Goal: Navigation & Orientation: Go to known website

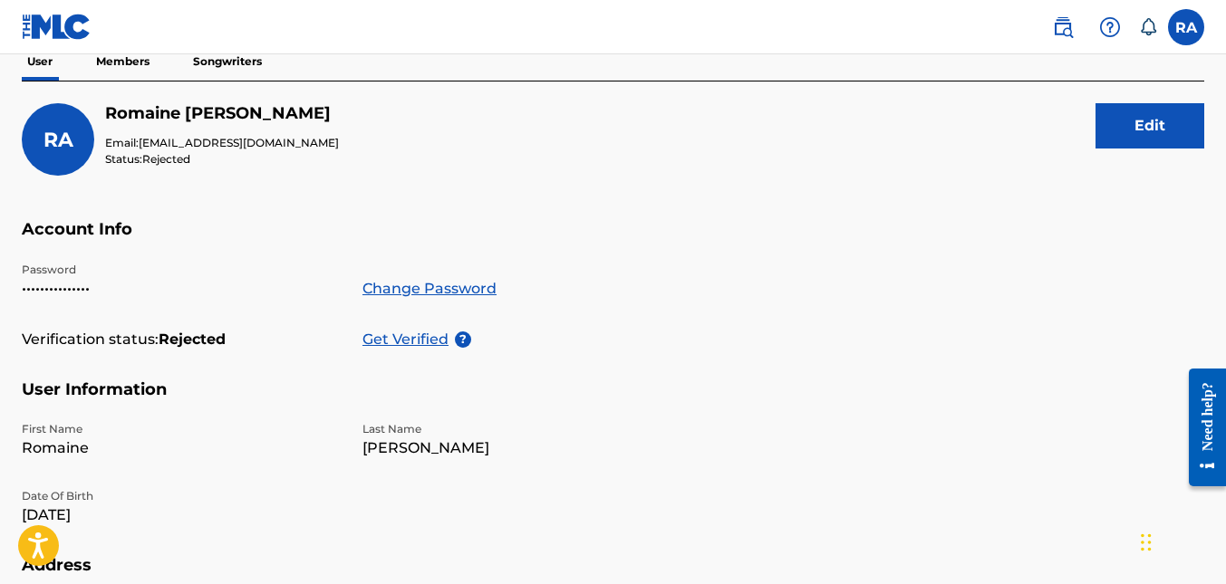
scroll to position [91, 0]
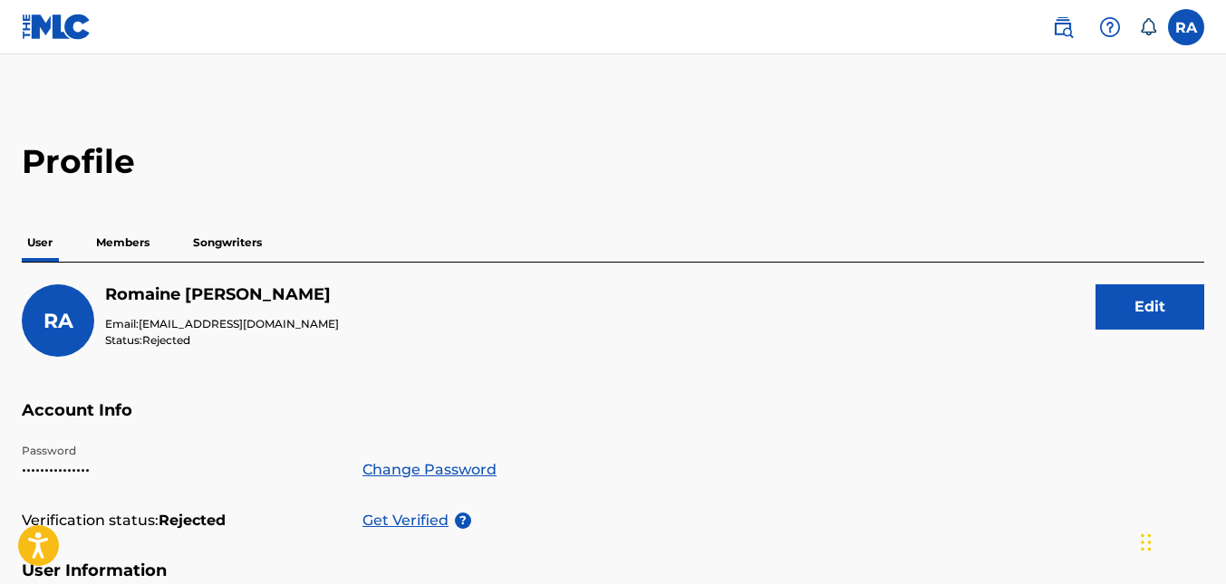
click at [62, 34] on img at bounding box center [57, 27] width 70 height 26
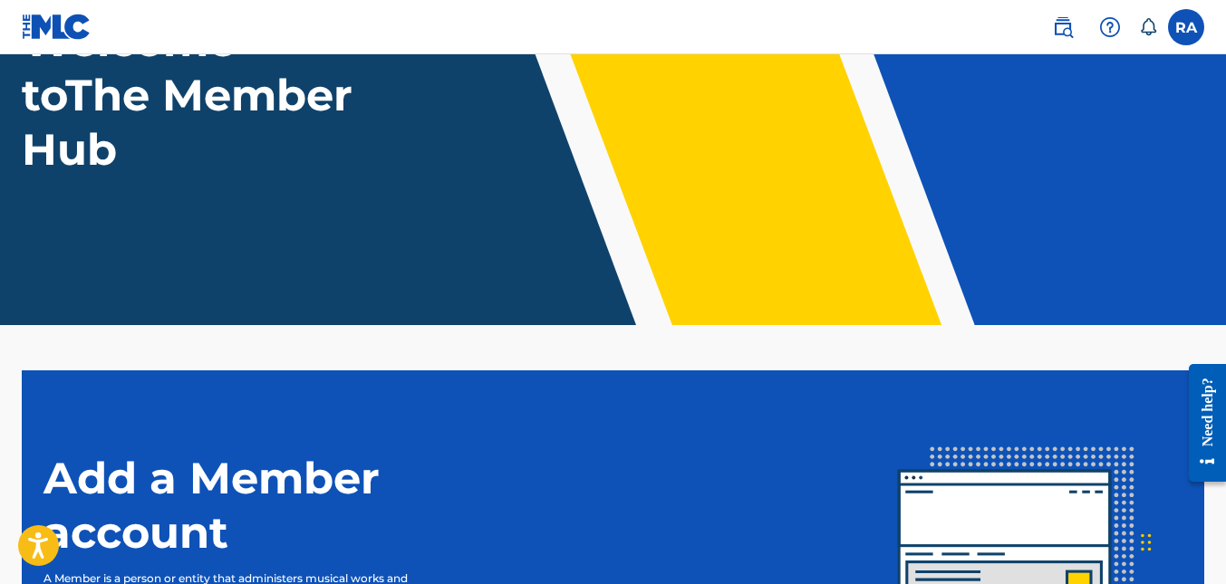
scroll to position [149, 0]
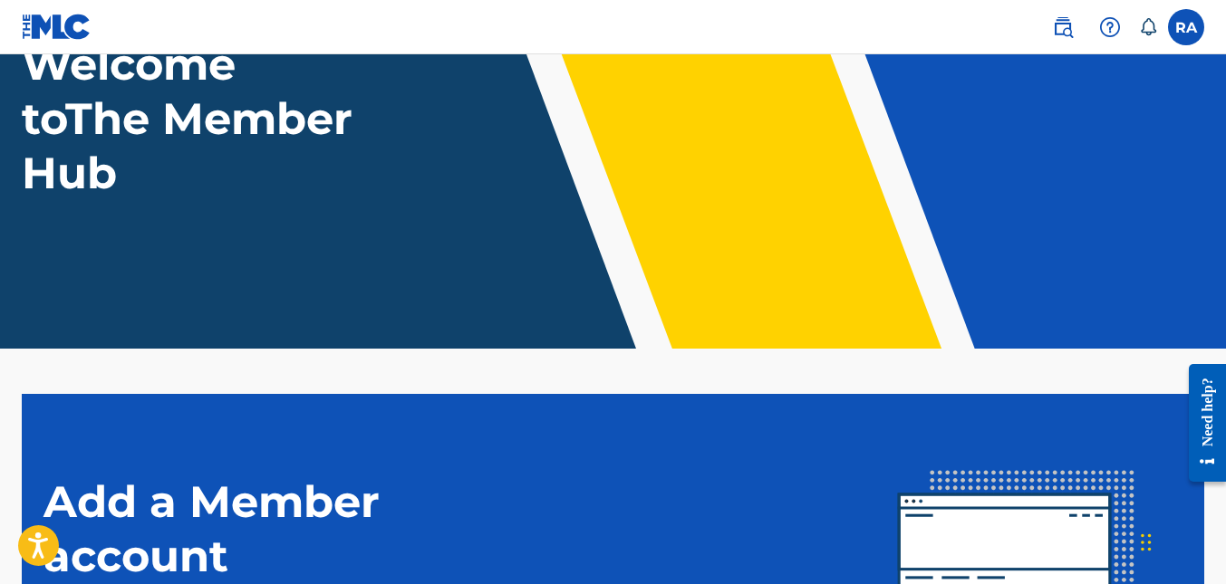
click at [1146, 20] on icon at bounding box center [1148, 27] width 18 height 18
